Goal: Information Seeking & Learning: Learn about a topic

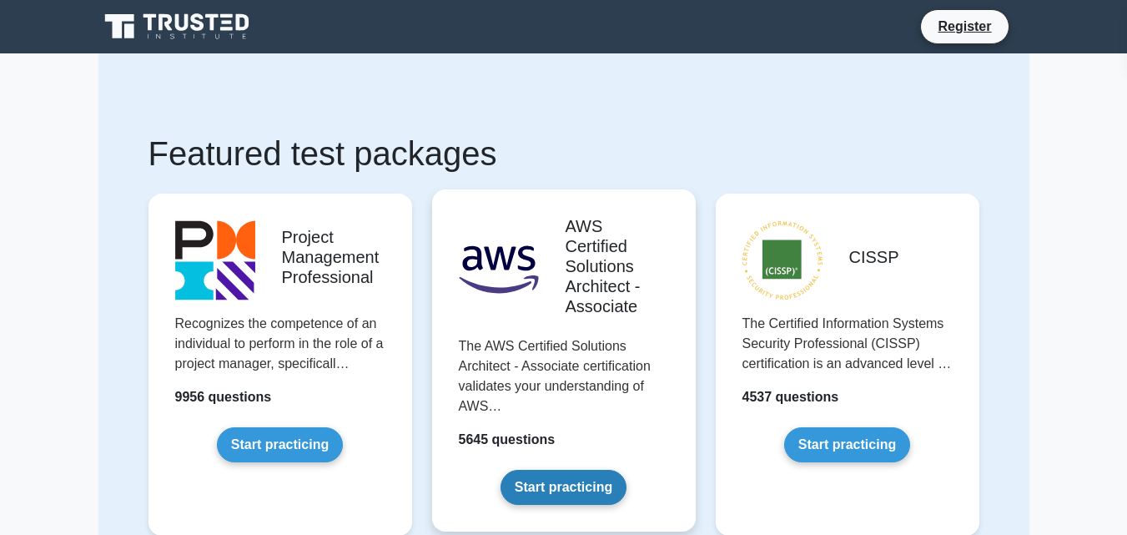
click at [534, 479] on link "Start practicing" at bounding box center [564, 487] width 126 height 35
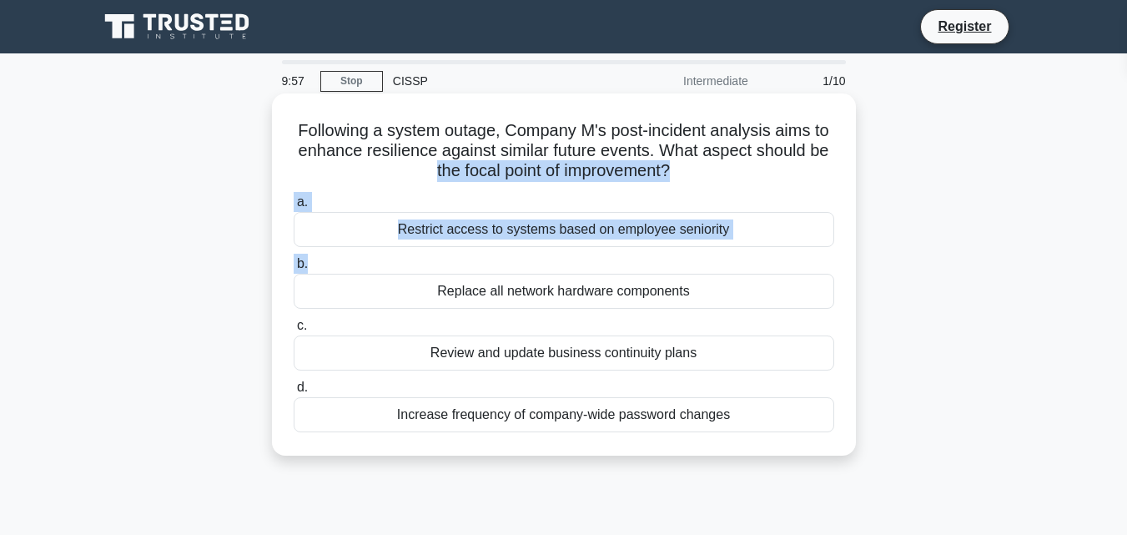
drag, startPoint x: 351, startPoint y: 178, endPoint x: 496, endPoint y: 259, distance: 165.5
click at [496, 259] on div "Following a system outage, Company M's post-incident analysis aims to enhance r…" at bounding box center [564, 274] width 571 height 349
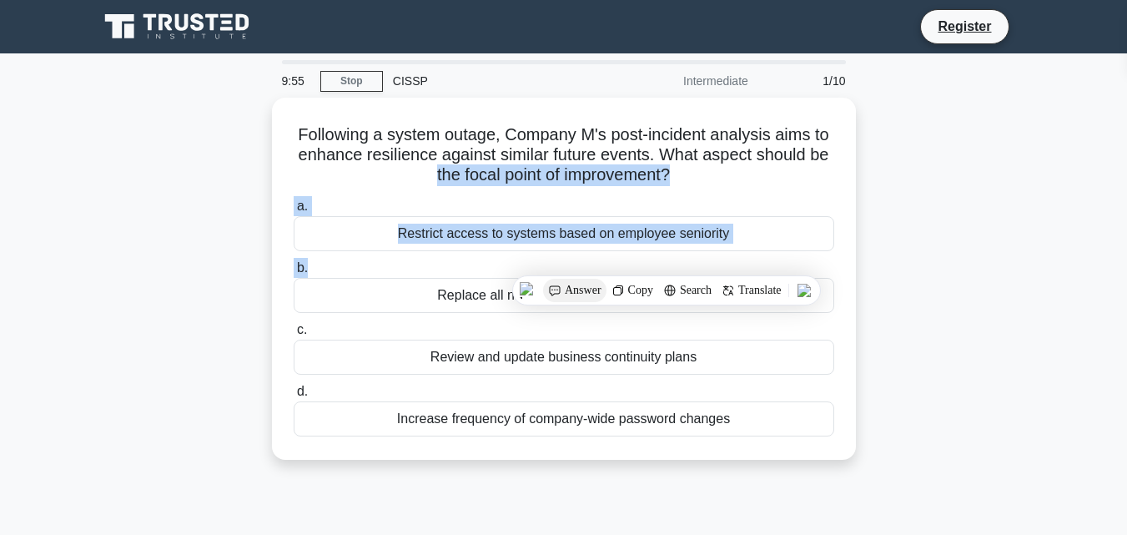
click at [567, 292] on span "Answer" at bounding box center [583, 290] width 37 height 13
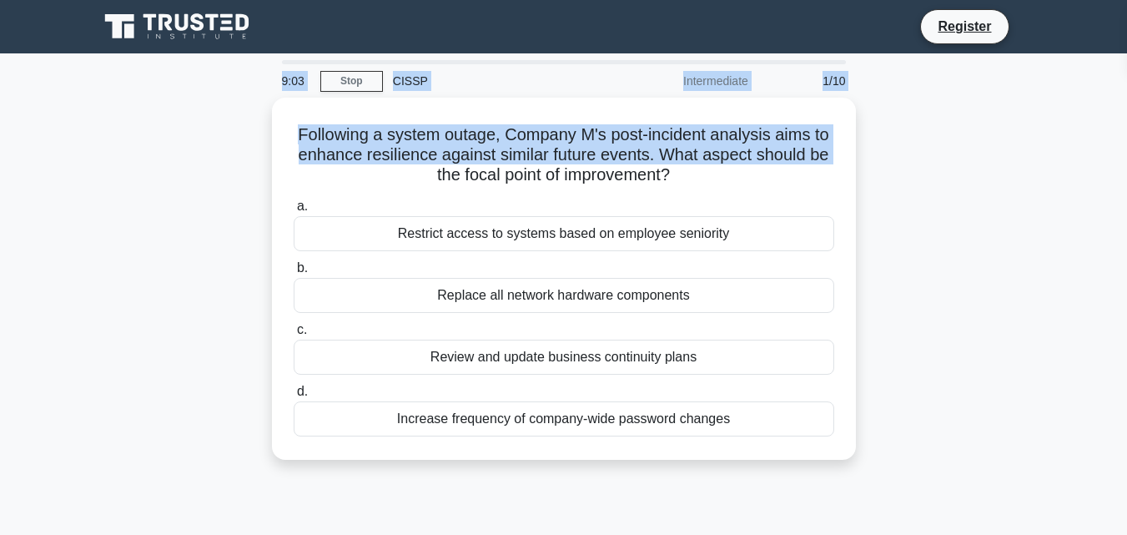
click at [1117, 11] on nav "Register" at bounding box center [563, 26] width 1127 height 53
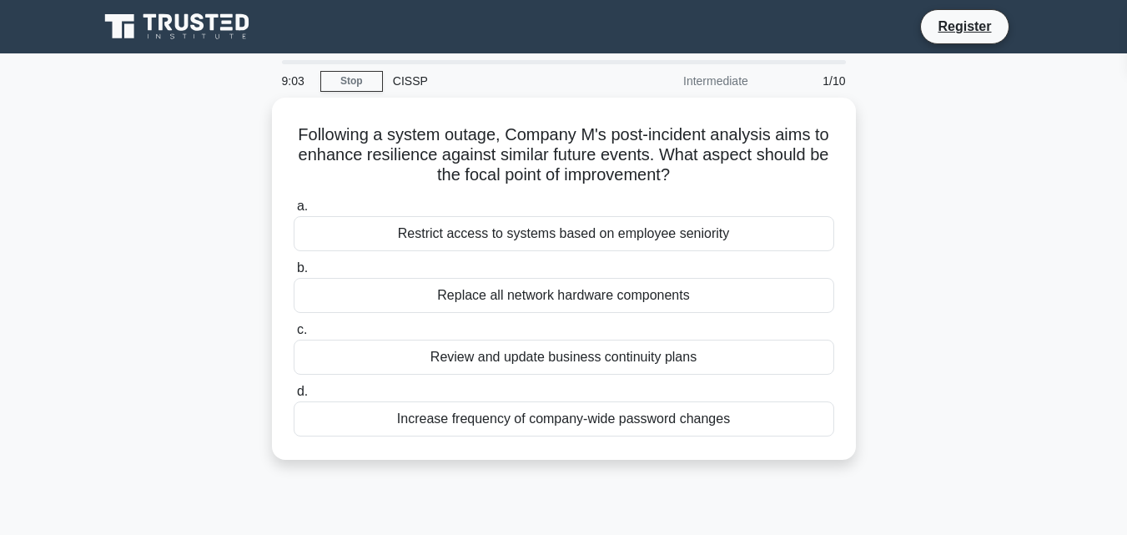
click at [1117, 11] on nav "Register" at bounding box center [563, 26] width 1127 height 53
